Goal: Transaction & Acquisition: Purchase product/service

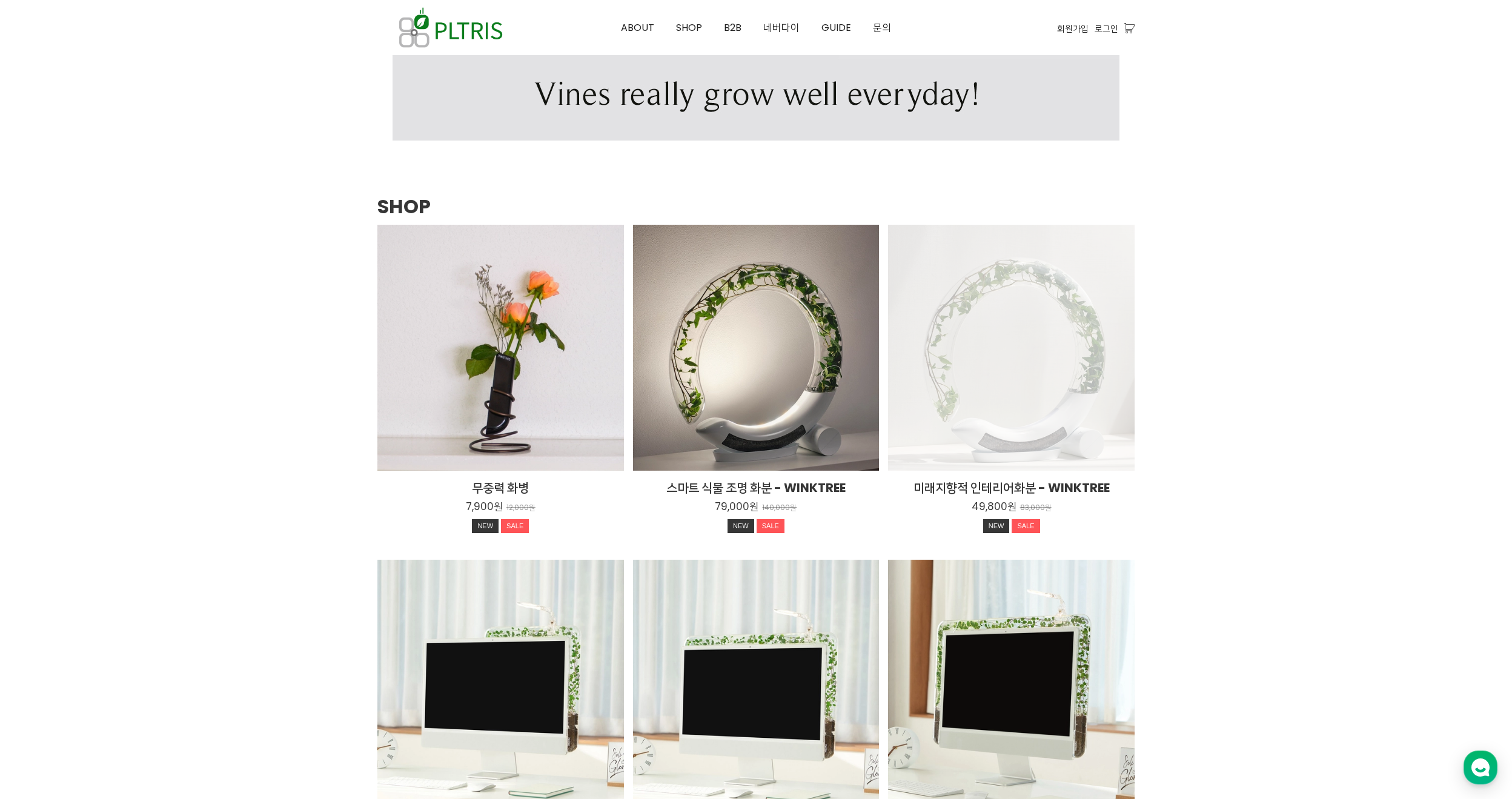
scroll to position [1575, 0]
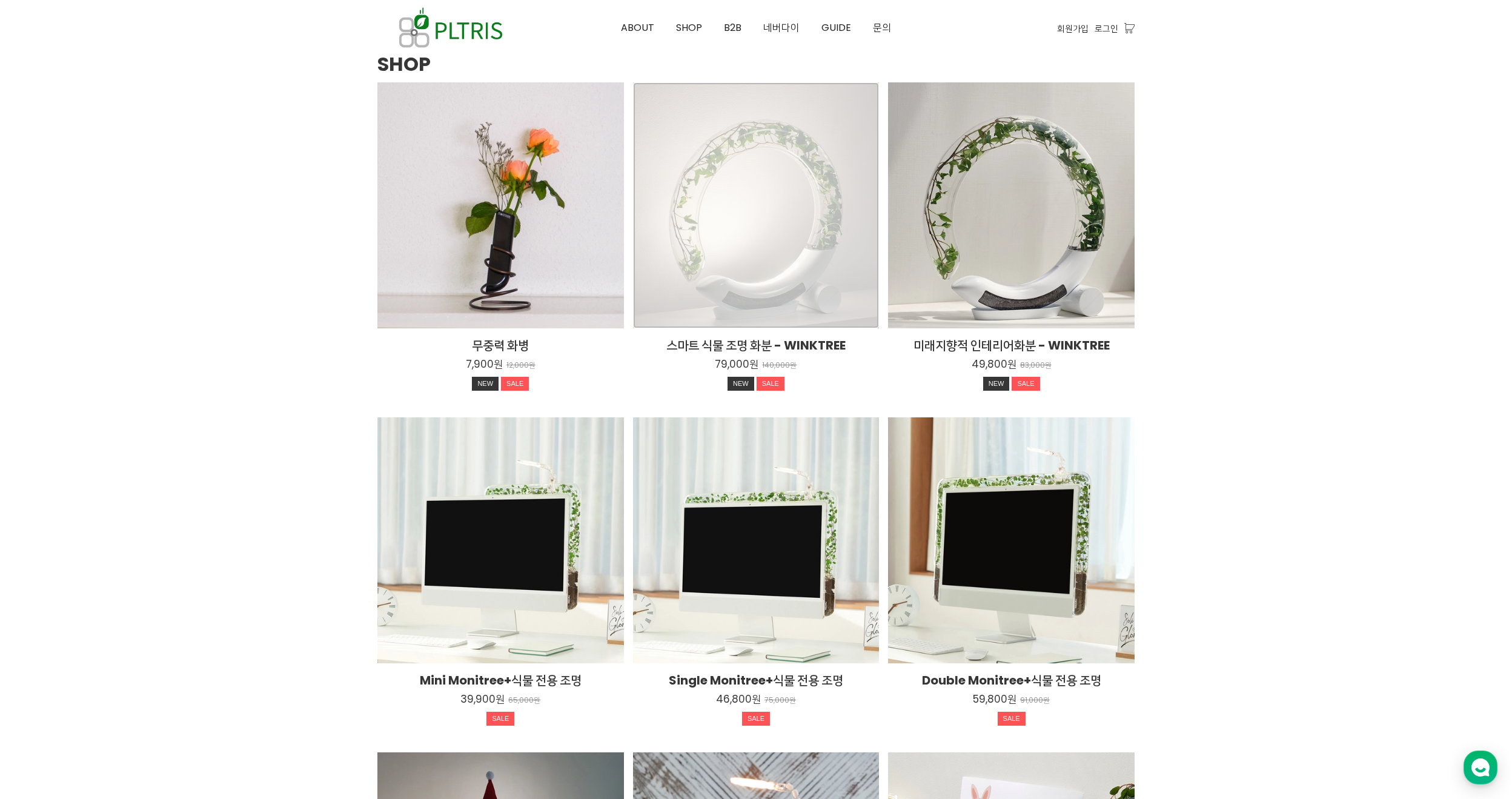
click at [813, 237] on div "스마트 식물 조명 화분 - WINKTREE 79,000원 140,000원 NEW SALE TIME SALE" at bounding box center [756, 206] width 247 height 247
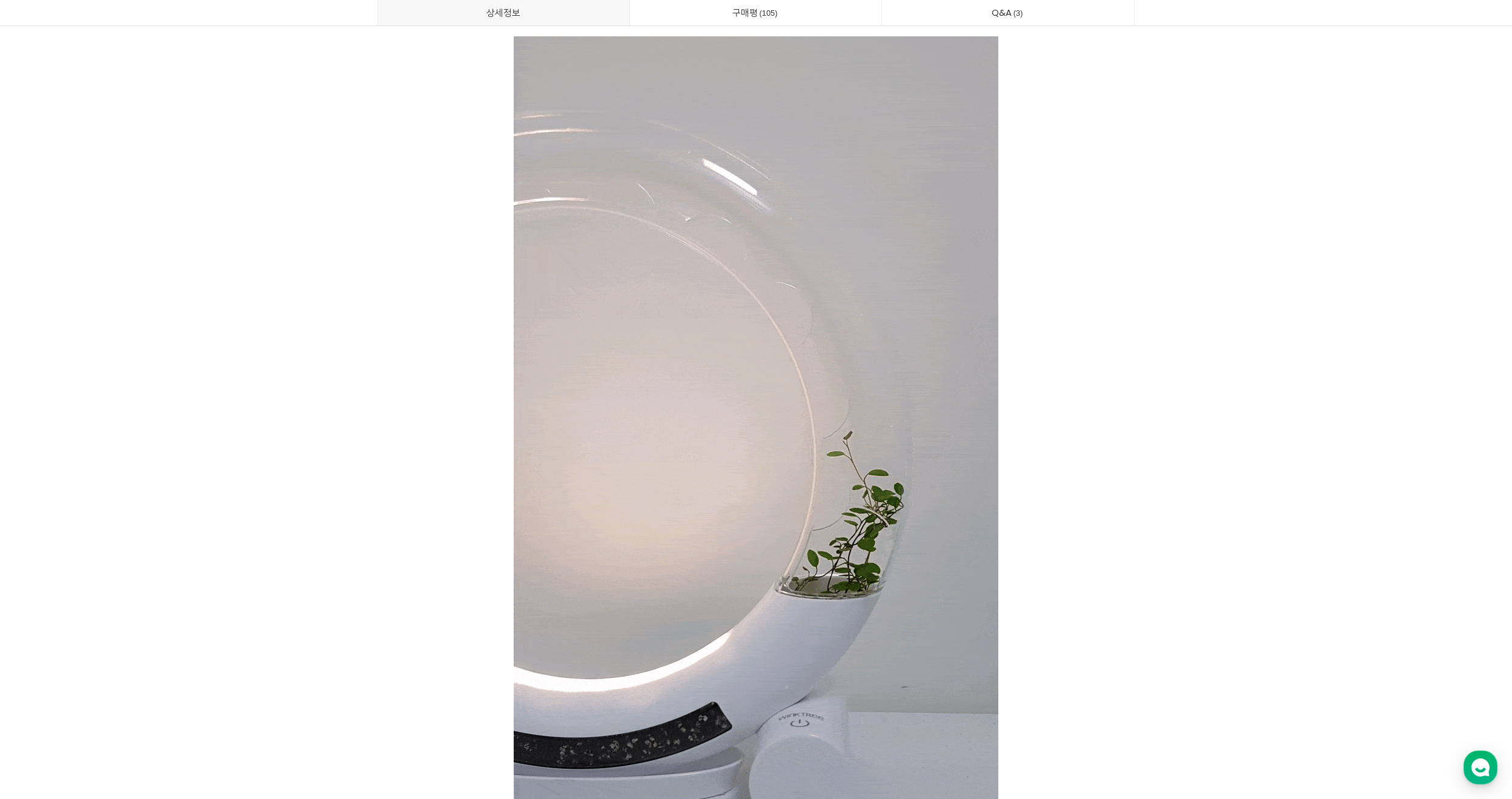
scroll to position [7210, 0]
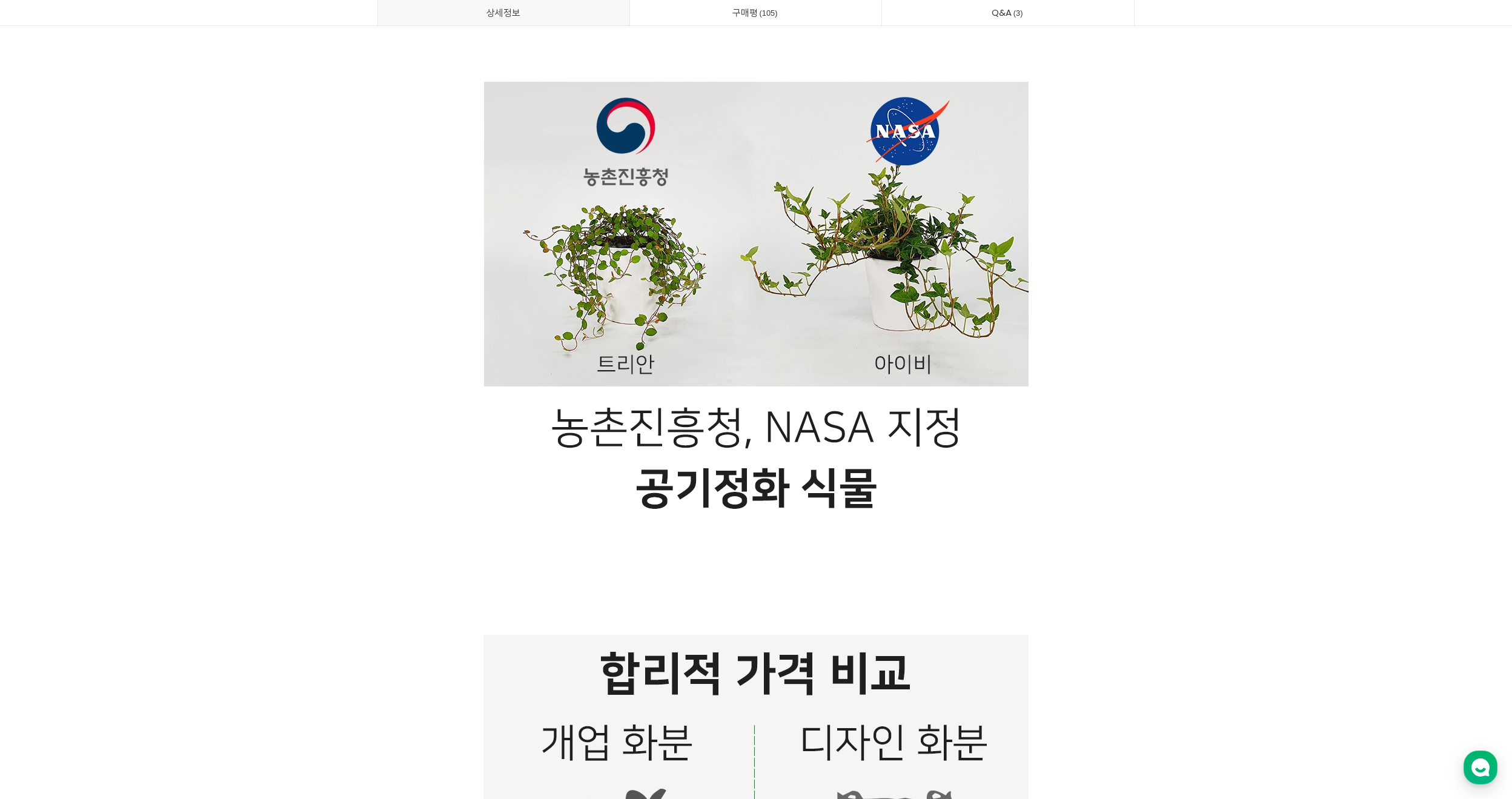
click at [1115, 368] on p at bounding box center [756, 218] width 757 height 4090
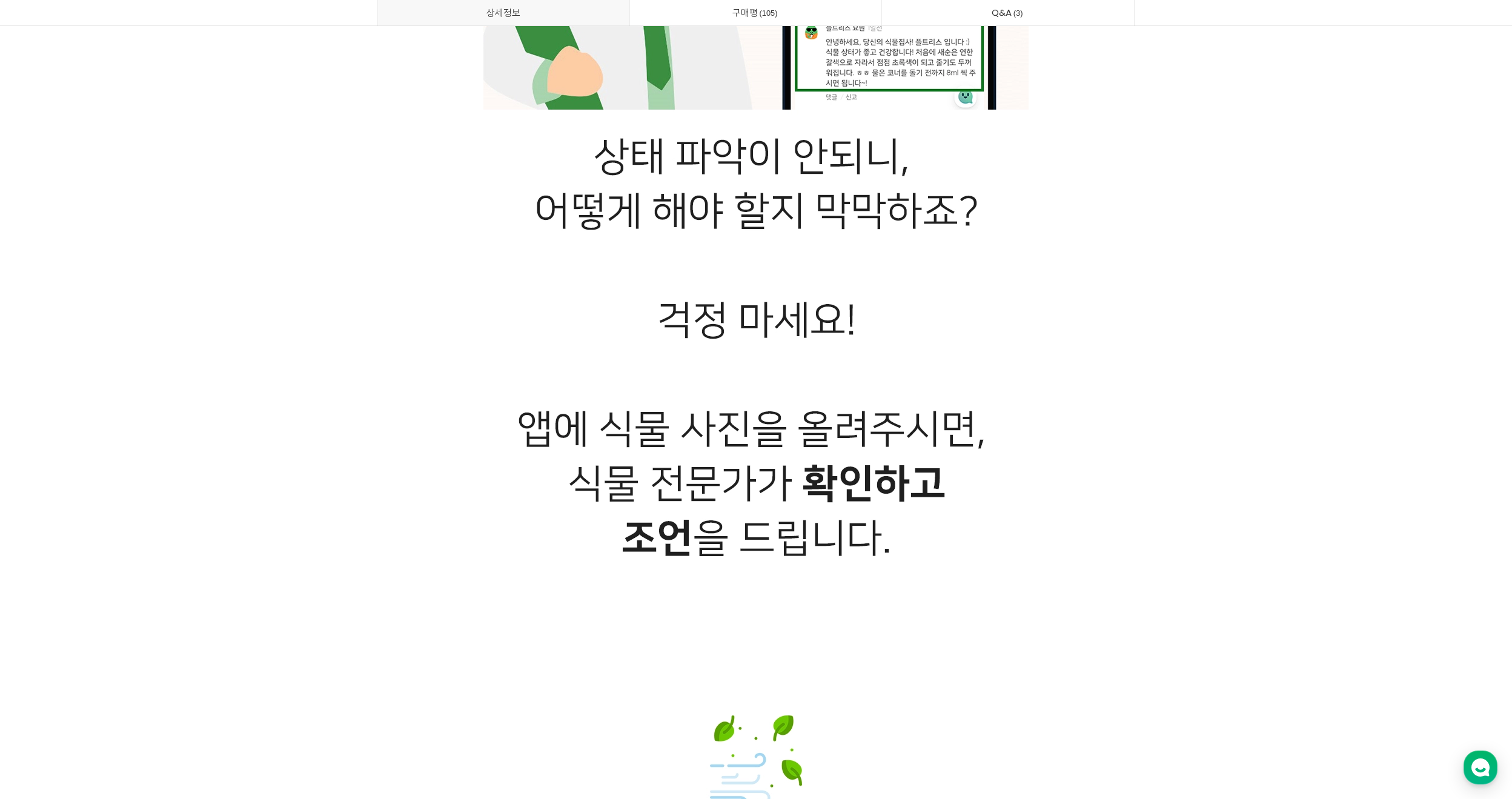
scroll to position [18388, 0]
